Goal: Transaction & Acquisition: Purchase product/service

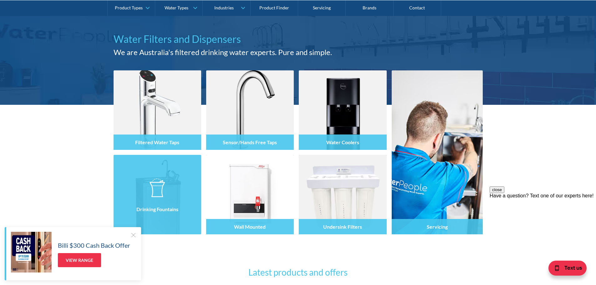
scroll to position [31, 0]
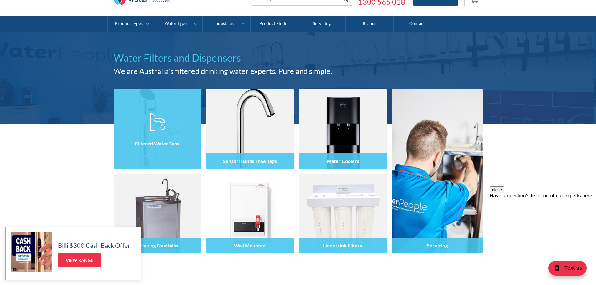
click at [148, 142] on h4 "Filtered Water Taps" at bounding box center [157, 143] width 44 height 6
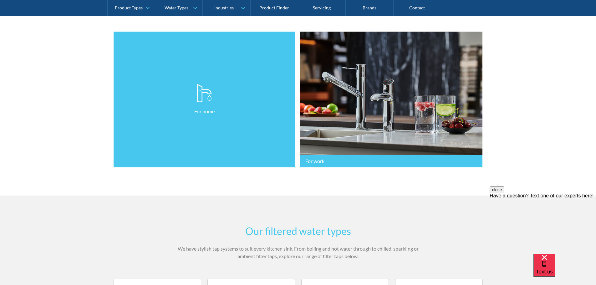
scroll to position [188, 0]
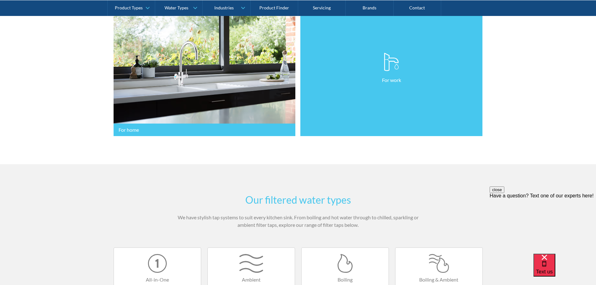
click at [369, 120] on link "For work" at bounding box center [391, 68] width 182 height 136
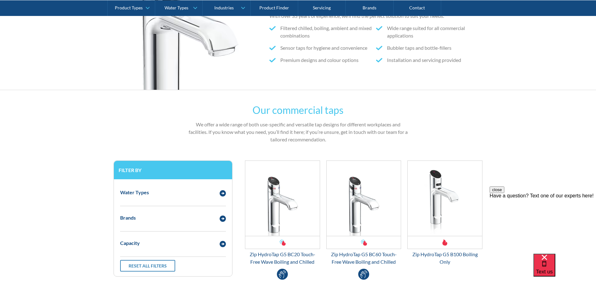
scroll to position [313, 0]
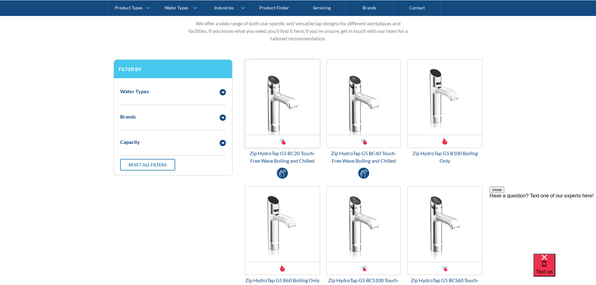
click at [288, 114] on img "Email Form 3" at bounding box center [282, 97] width 74 height 75
